Goal: Information Seeking & Learning: Learn about a topic

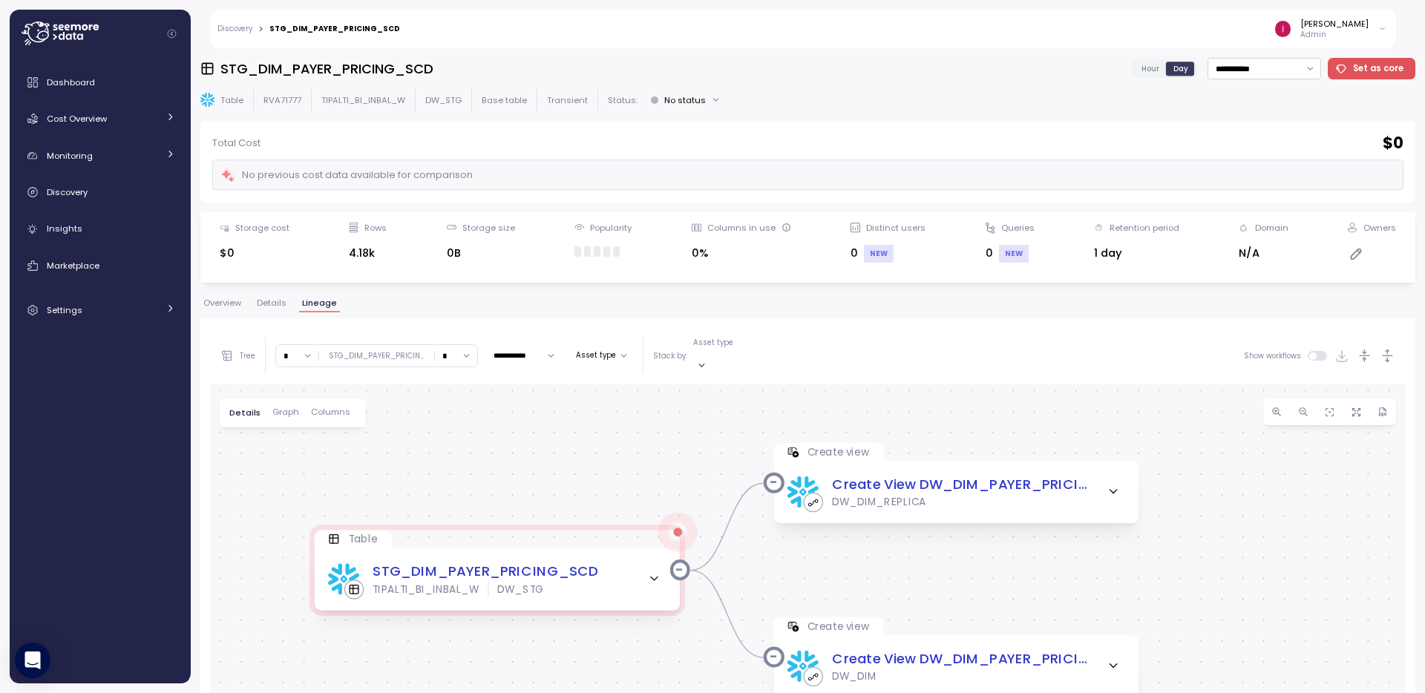
drag, startPoint x: 622, startPoint y: 502, endPoint x: 588, endPoint y: 424, distance: 85.1
click at [589, 427] on div "Table STG_DIM_PAYER_PRICING_SCD TIPALTI_BI_INBAL_W DW_STG Create view Create Vi…" at bounding box center [808, 674] width 1196 height 580
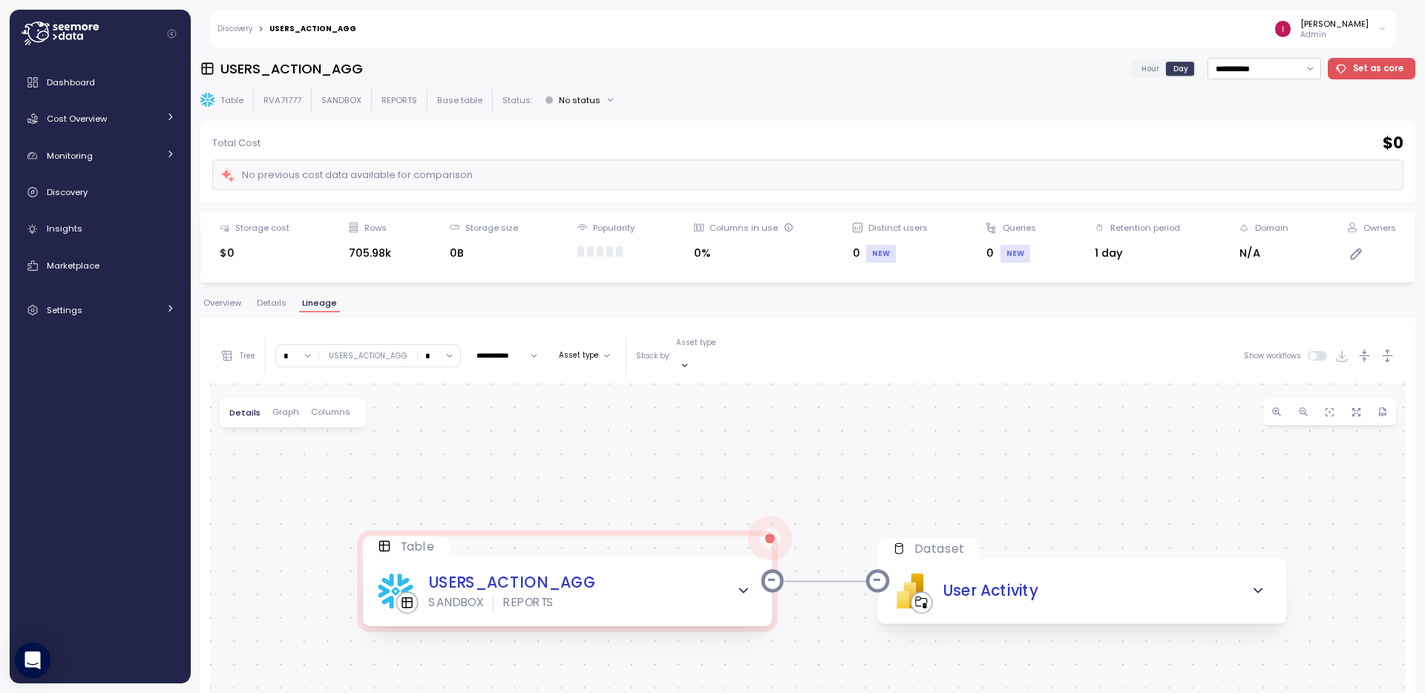
drag, startPoint x: 701, startPoint y: 447, endPoint x: 723, endPoint y: 408, distance: 44.6
click at [723, 408] on div "Table USERS_ACTION_AGG SANDBOX REPORTS Dataset PBI Logo Created with Sketch. Us…" at bounding box center [808, 674] width 1196 height 580
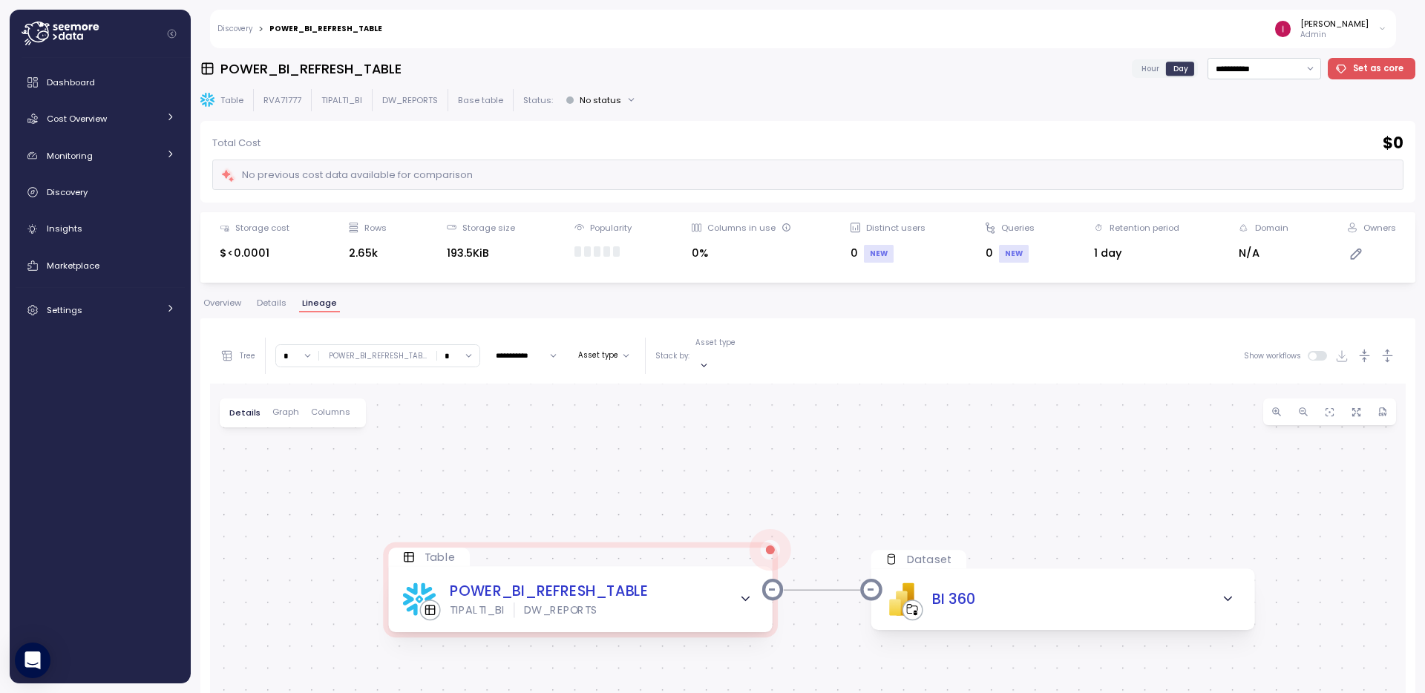
drag, startPoint x: 454, startPoint y: 529, endPoint x: 560, endPoint y: 462, distance: 125.2
click at [560, 462] on div "Table POWER_BI_REFRESH_TABLE TIPALTI_BI DW_REPORTS Dataset PBI Logo Created wit…" at bounding box center [808, 674] width 1196 height 580
